Goal: Transaction & Acquisition: Purchase product/service

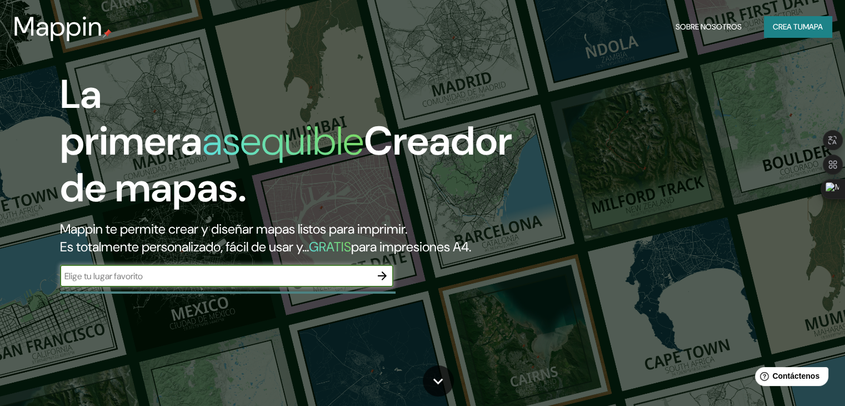
click at [778, 28] on font "Crea tu" at bounding box center [788, 27] width 30 height 10
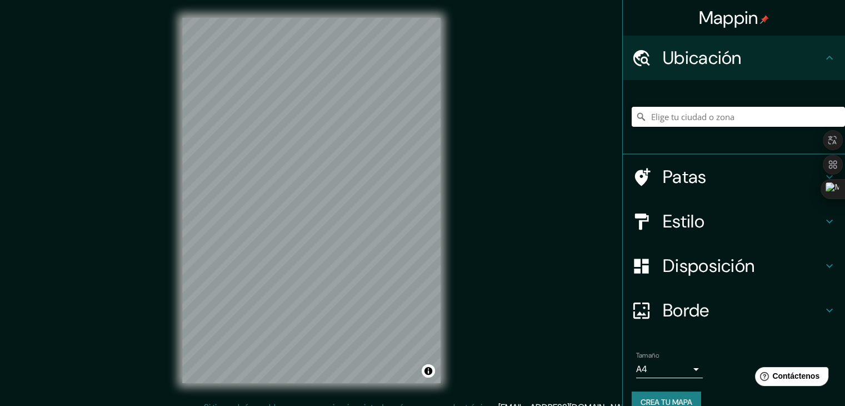
click at [684, 121] on input "Elige tu ciudad o zona" at bounding box center [738, 117] width 213 height 20
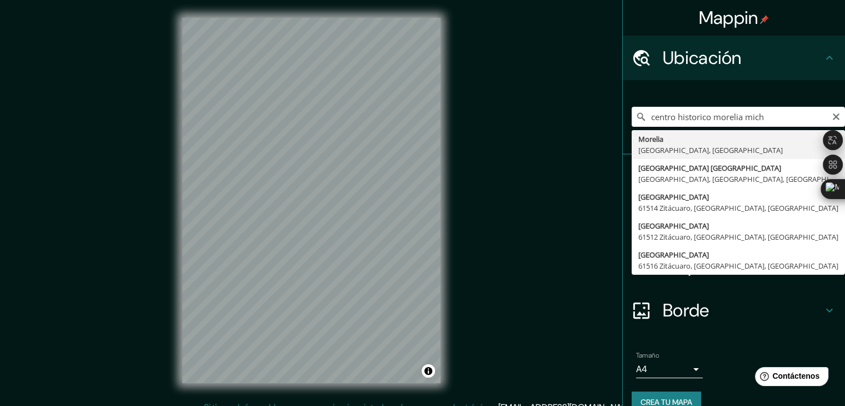
type input "[GEOGRAPHIC_DATA], [GEOGRAPHIC_DATA], [GEOGRAPHIC_DATA]"
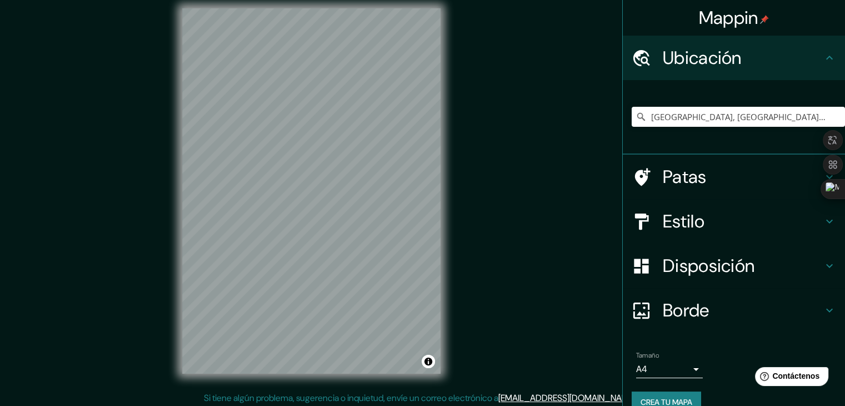
scroll to position [13, 0]
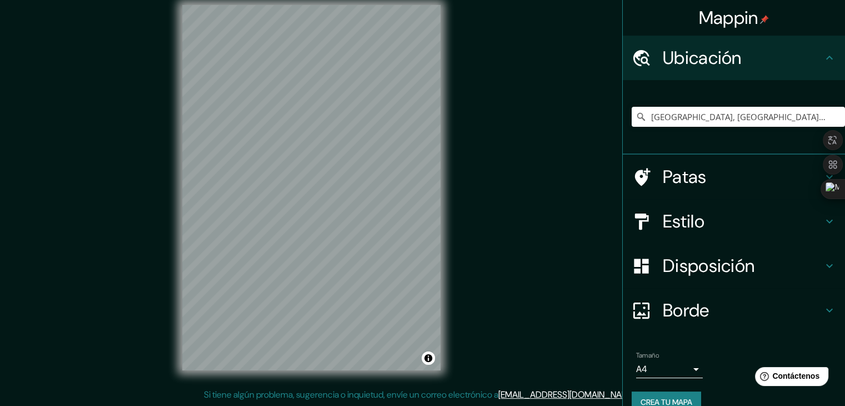
click at [700, 222] on h4 "Estilo" at bounding box center [743, 221] width 160 height 22
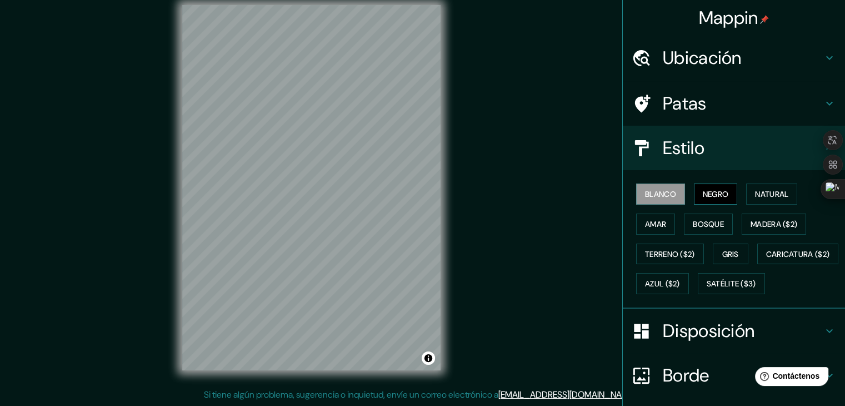
click at [711, 198] on font "Negro" at bounding box center [716, 194] width 26 height 10
click at [755, 196] on font "Natural" at bounding box center [771, 194] width 33 height 10
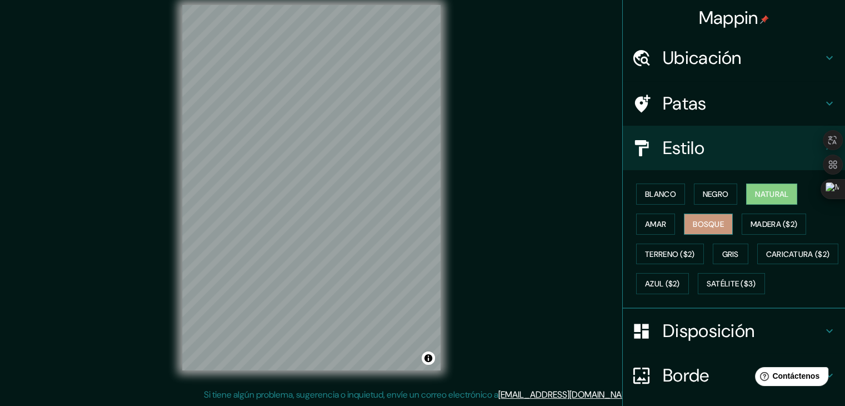
click at [707, 226] on font "Bosque" at bounding box center [708, 224] width 31 height 10
click at [647, 226] on font "Amar" at bounding box center [655, 224] width 21 height 10
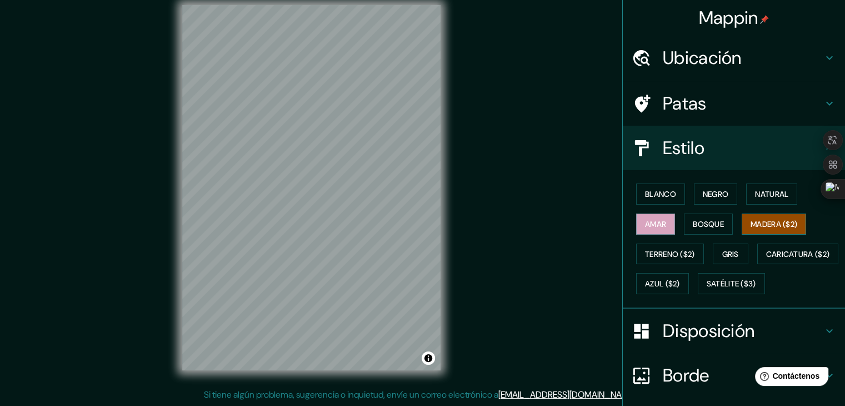
click at [742, 222] on button "Madera ($2)" at bounding box center [774, 223] width 64 height 21
click at [687, 251] on font "Terreno ($2)" at bounding box center [670, 254] width 50 height 10
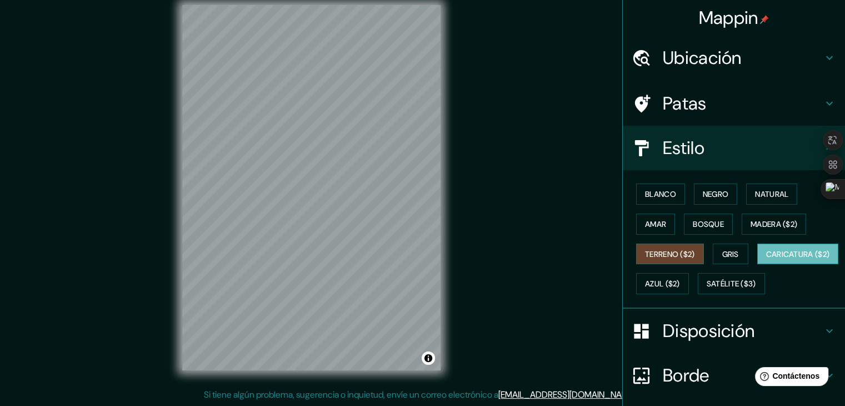
click at [766, 259] on font "Caricatura ($2)" at bounding box center [798, 254] width 64 height 10
click at [707, 198] on font "Negro" at bounding box center [716, 194] width 26 height 10
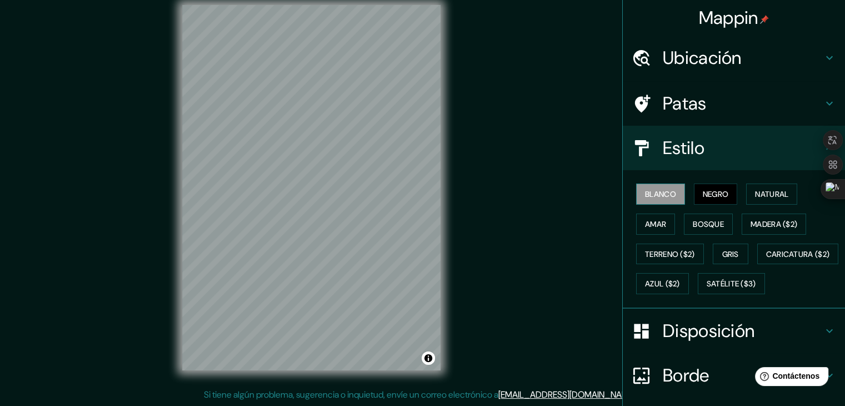
click at [658, 192] on font "Blanco" at bounding box center [660, 194] width 31 height 10
click at [718, 202] on button "Negro" at bounding box center [716, 193] width 44 height 21
click at [672, 228] on div "Blanco Negro Natural Amar Bosque Madera ($2) Terreno ($2) Gris Caricatura ($2) …" at bounding box center [738, 238] width 213 height 119
click at [671, 257] on font "Terreno ($2)" at bounding box center [670, 254] width 50 height 10
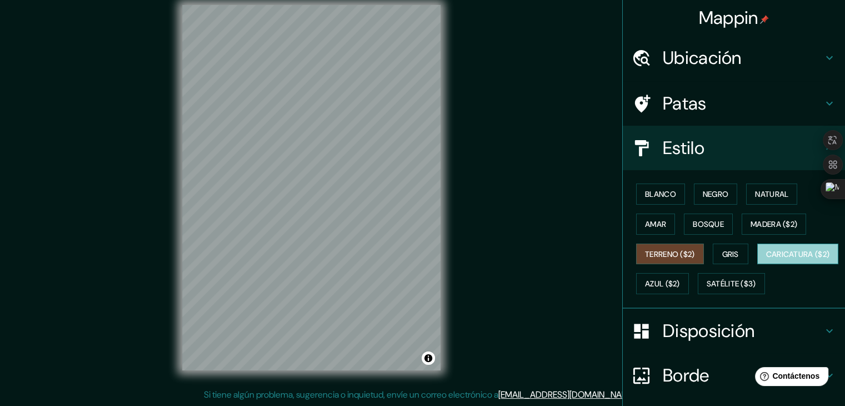
click at [766, 259] on font "Caricatura ($2)" at bounding box center [798, 254] width 64 height 10
click at [684, 266] on div "Blanco Negro Natural Amar Bosque Madera ($2) Terreno ($2) Gris Caricatura ($2) …" at bounding box center [738, 238] width 213 height 119
click at [58, 171] on div "Mappin Ubicación [GEOGRAPHIC_DATA], [GEOGRAPHIC_DATA], [GEOGRAPHIC_DATA] Patas …" at bounding box center [422, 196] width 845 height 418
